Goal: Task Accomplishment & Management: Manage account settings

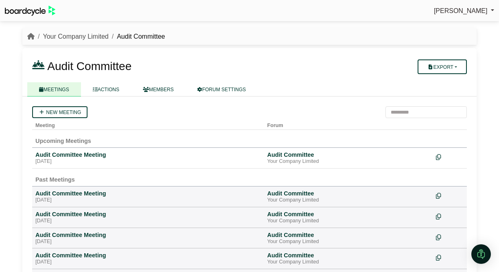
click at [76, 37] on link "Your Company Limited" at bounding box center [75, 36] width 65 height 7
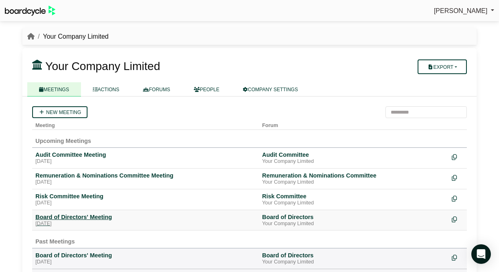
click at [89, 214] on div "Board of Directors' Meeting" at bounding box center [145, 216] width 220 height 7
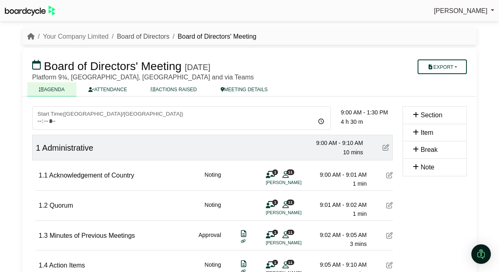
click at [125, 36] on link "Board of Directors" at bounding box center [143, 36] width 52 height 7
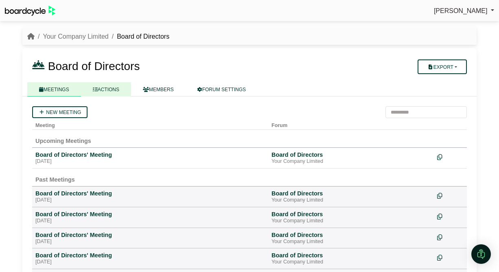
click at [111, 91] on link "ACTIONS" at bounding box center [106, 89] width 50 height 14
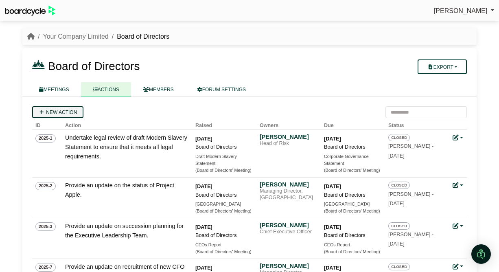
click at [61, 113] on link "New action" at bounding box center [57, 112] width 51 height 12
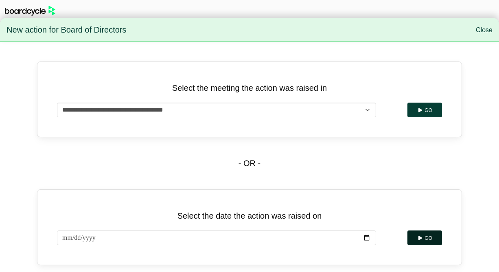
click at [428, 240] on button "Go" at bounding box center [424, 237] width 35 height 15
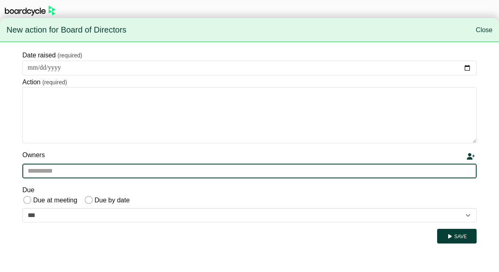
click at [59, 171] on input "text" at bounding box center [249, 171] width 454 height 15
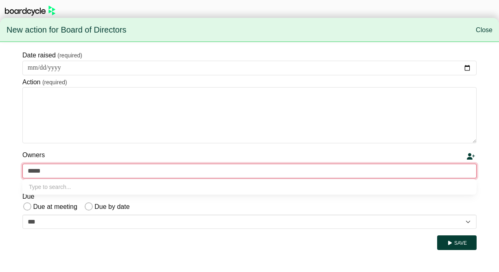
type input "******"
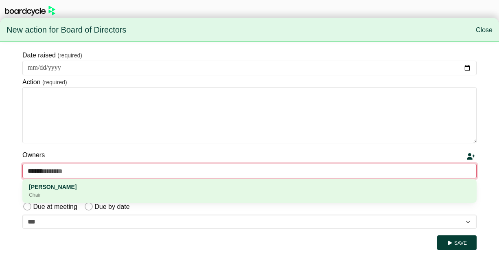
click at [62, 187] on div "Alicia Spinnet" at bounding box center [249, 186] width 441 height 9
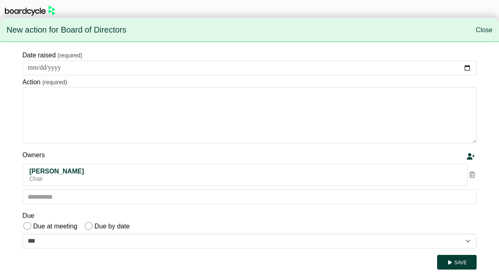
click at [472, 174] on icon at bounding box center [472, 174] width 6 height 7
